Goal: Obtain resource: Download file/media

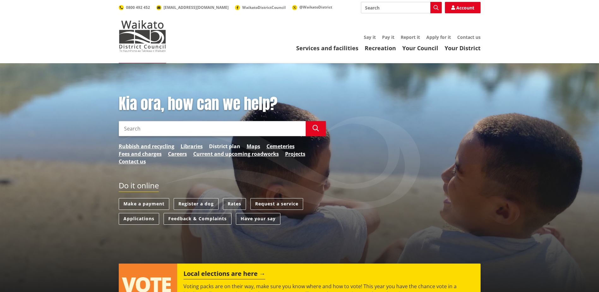
click at [232, 146] on link "District plan" at bounding box center [224, 146] width 31 height 8
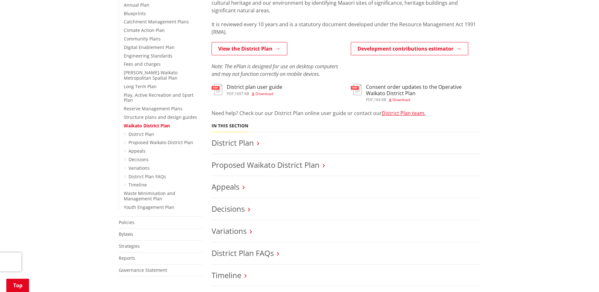
scroll to position [158, 0]
click at [124, 219] on link "Policies" at bounding box center [127, 222] width 16 height 6
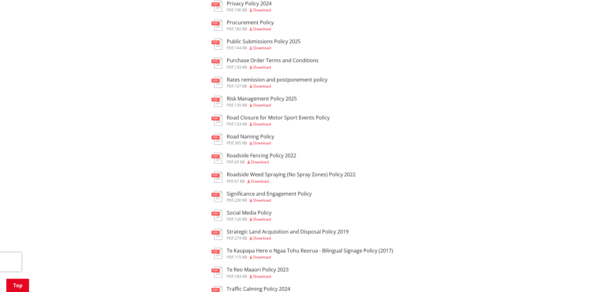
scroll to position [568, 0]
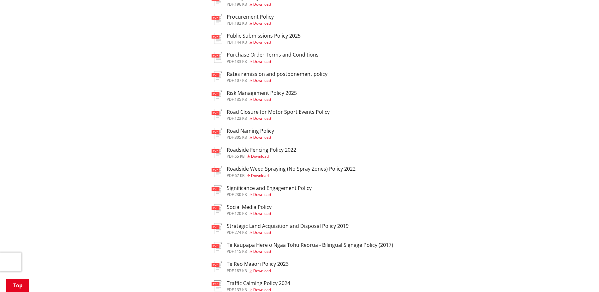
click at [265, 102] on span "Download" at bounding box center [262, 99] width 18 height 5
